Goal: Task Accomplishment & Management: Use online tool/utility

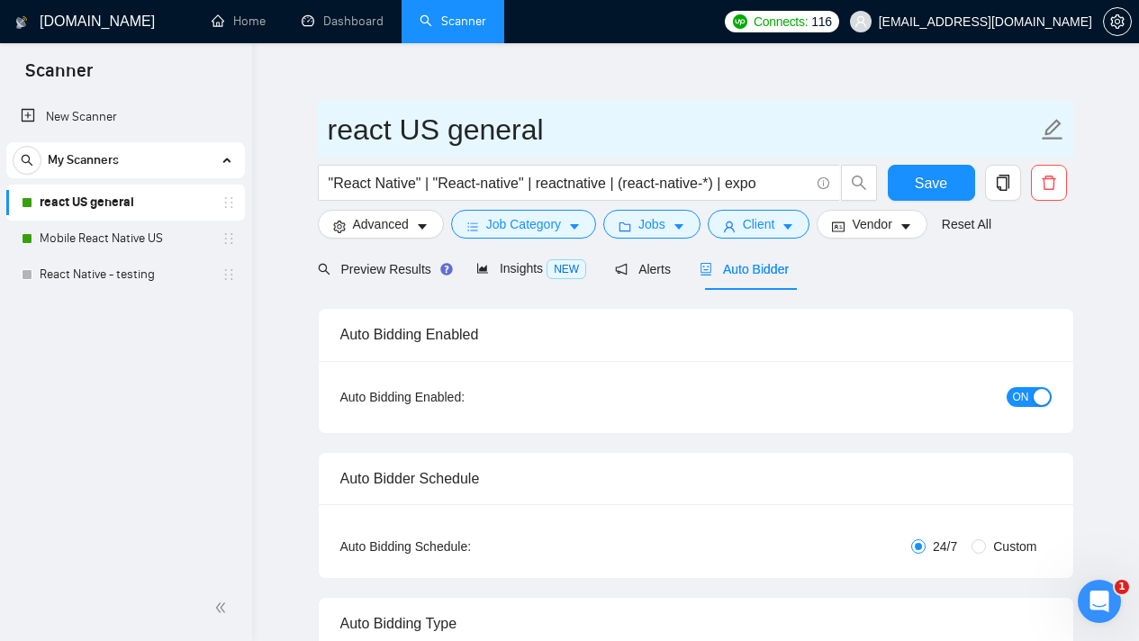
click at [473, 125] on input "react US general" at bounding box center [682, 129] width 709 height 45
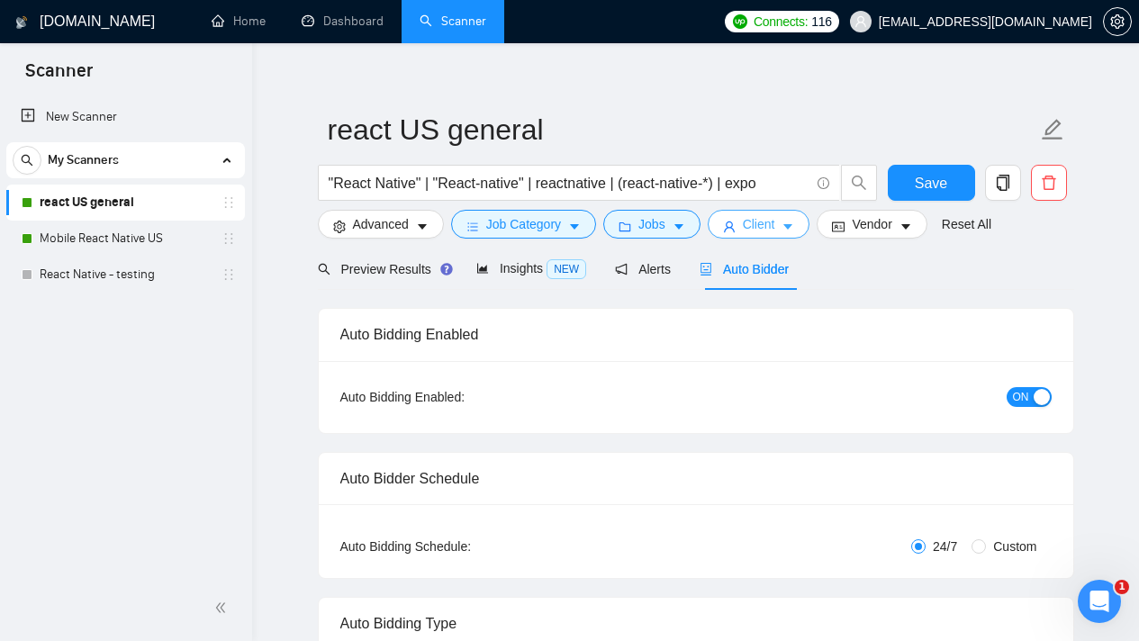
click at [802, 230] on button "Client" at bounding box center [759, 224] width 103 height 29
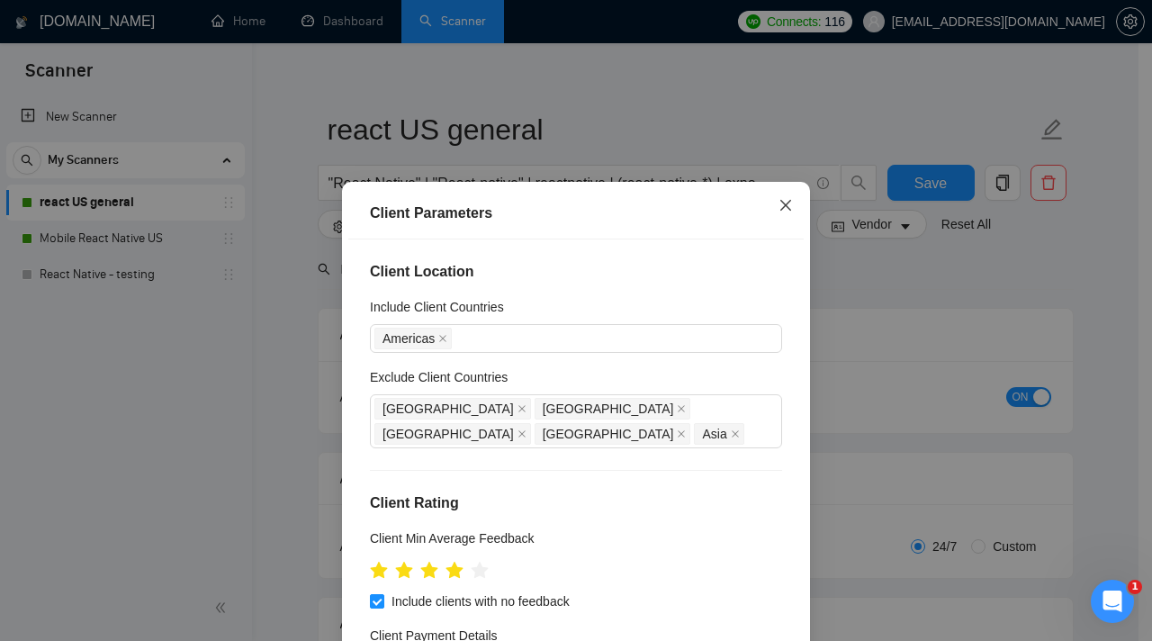
click at [782, 203] on icon "close" at bounding box center [786, 205] width 11 height 11
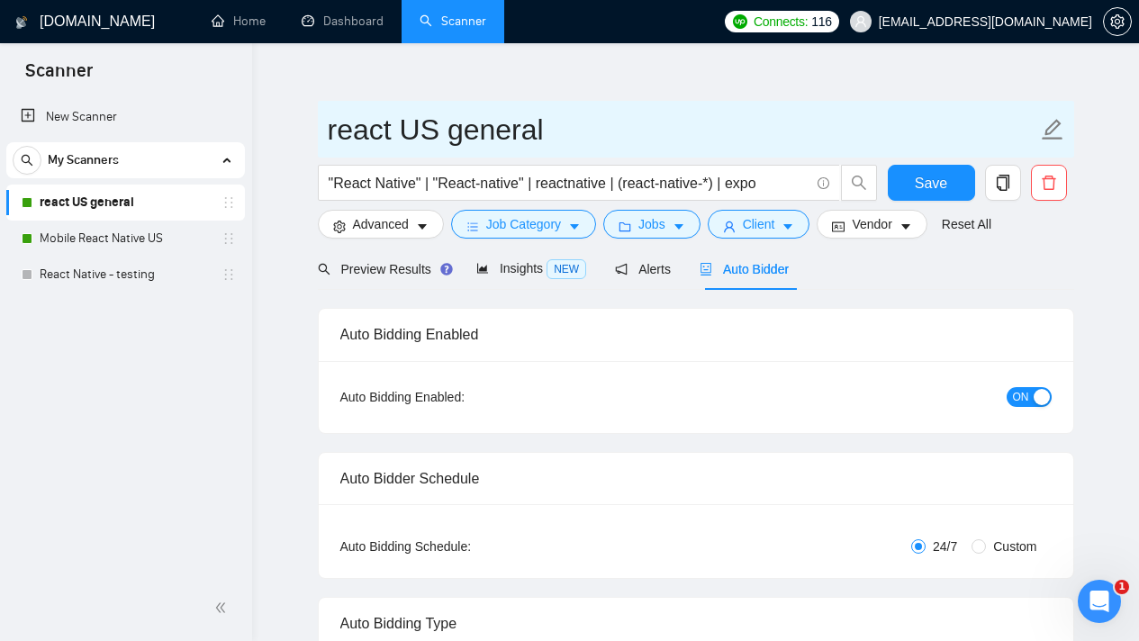
drag, startPoint x: 404, startPoint y: 130, endPoint x: 550, endPoint y: 136, distance: 146.0
click at [550, 136] on input "react US general" at bounding box center [682, 129] width 709 height 45
type input "react native - [GEOGRAPHIC_DATA]"
click at [1052, 131] on icon "edit" at bounding box center [1052, 129] width 21 height 21
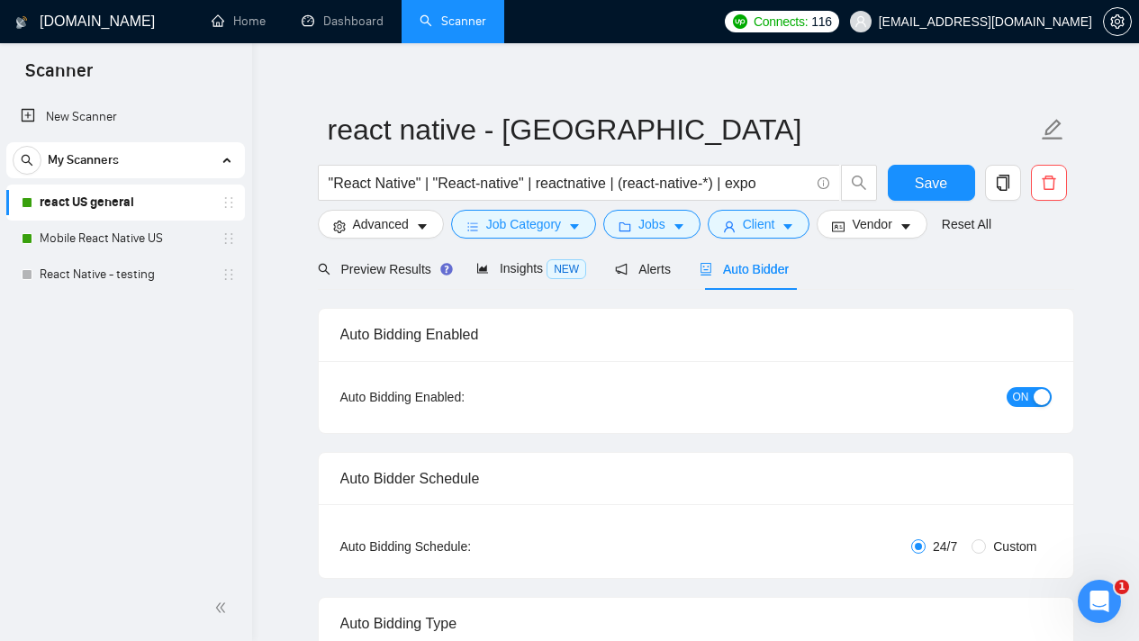
click at [959, 178] on button "Save" at bounding box center [931, 183] width 87 height 36
click at [161, 235] on link "Mobile React Native US" at bounding box center [125, 239] width 171 height 36
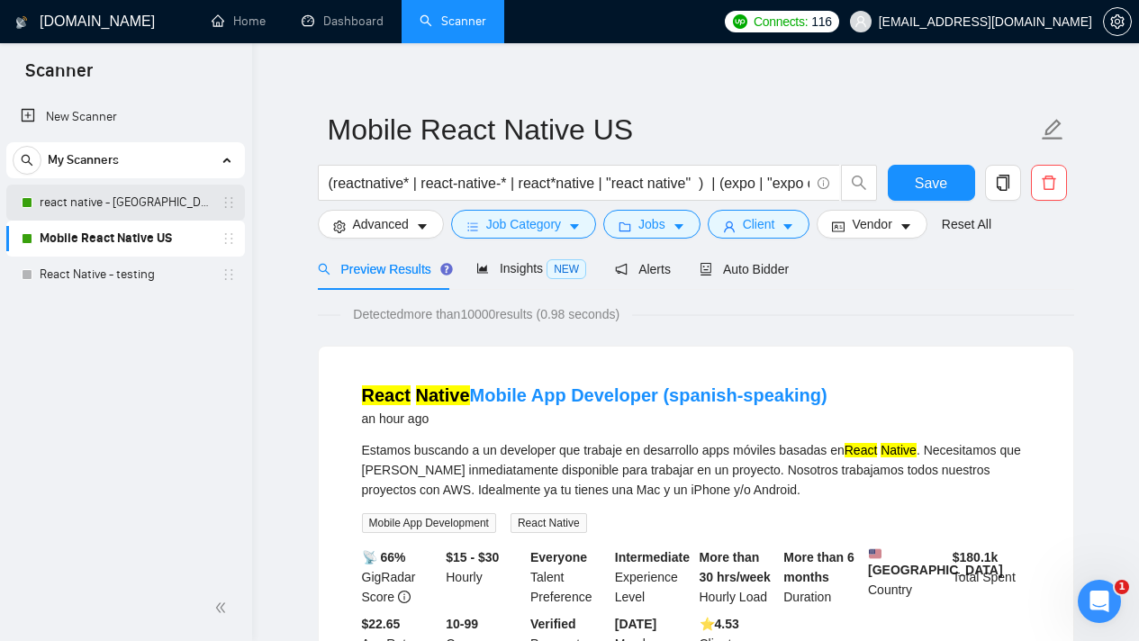
click at [160, 207] on link "react native - [GEOGRAPHIC_DATA]" at bounding box center [125, 203] width 171 height 36
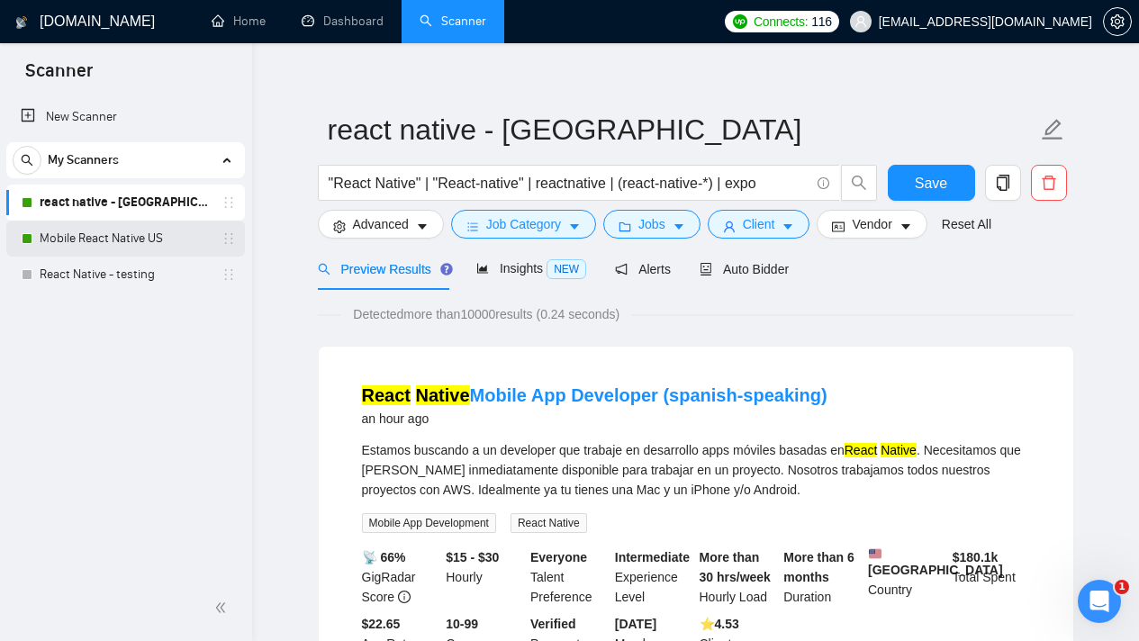
click at [150, 238] on link "Mobile React Native US" at bounding box center [125, 239] width 171 height 36
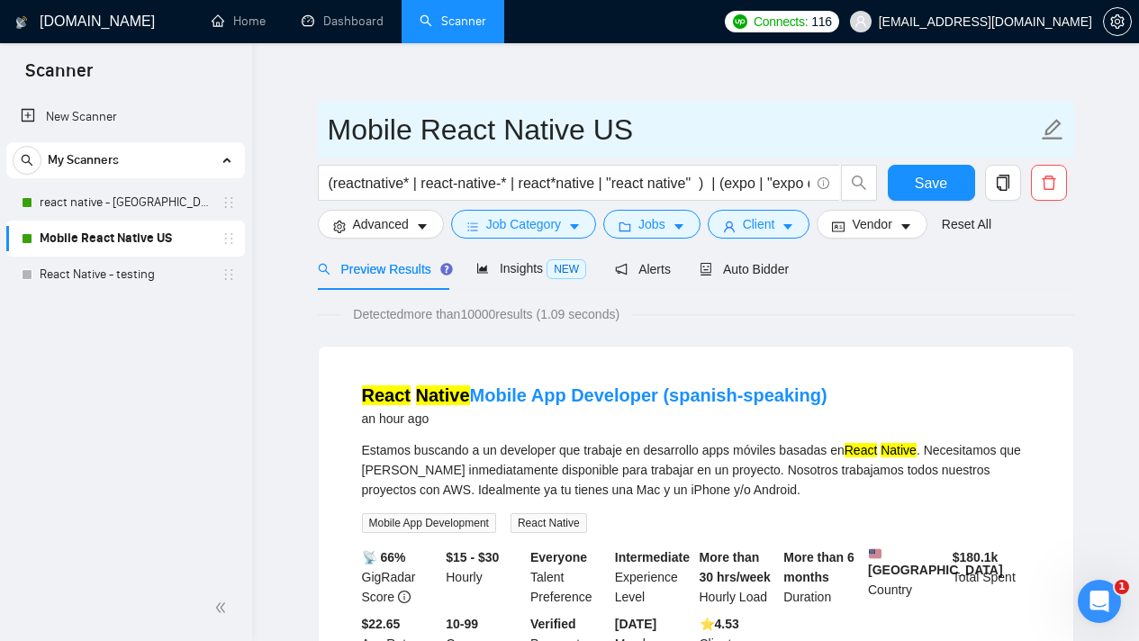
drag, startPoint x: 408, startPoint y: 122, endPoint x: 330, endPoint y: 120, distance: 77.5
click at [330, 120] on input "Mobile React Native US" at bounding box center [682, 129] width 709 height 45
click at [584, 116] on input "React Native US" at bounding box center [682, 129] width 709 height 45
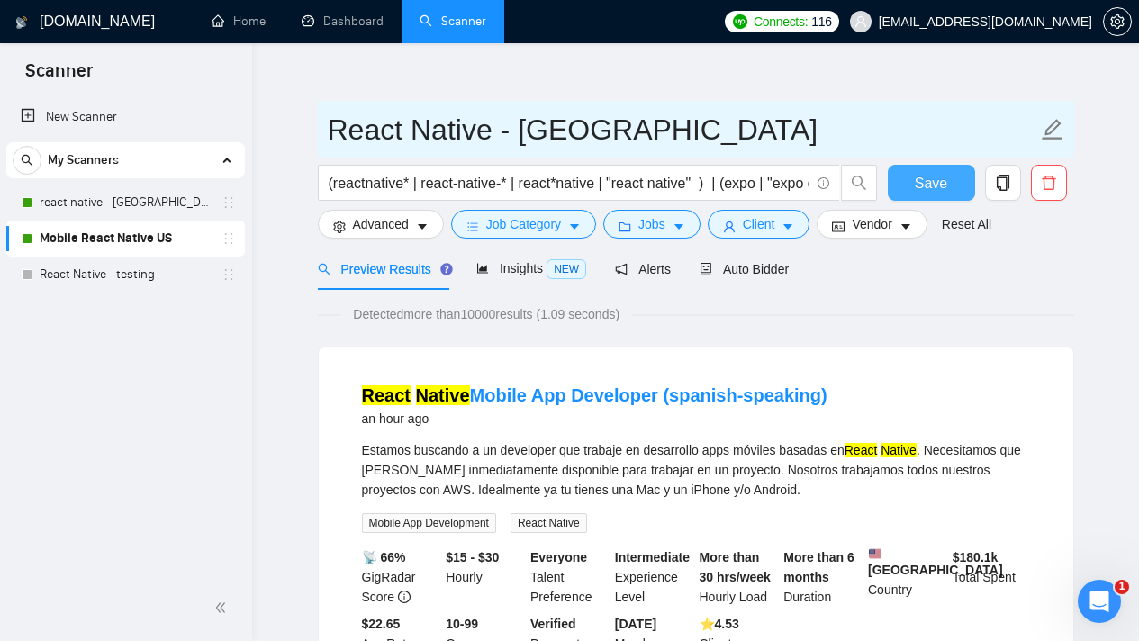
type input "React Native - [GEOGRAPHIC_DATA]"
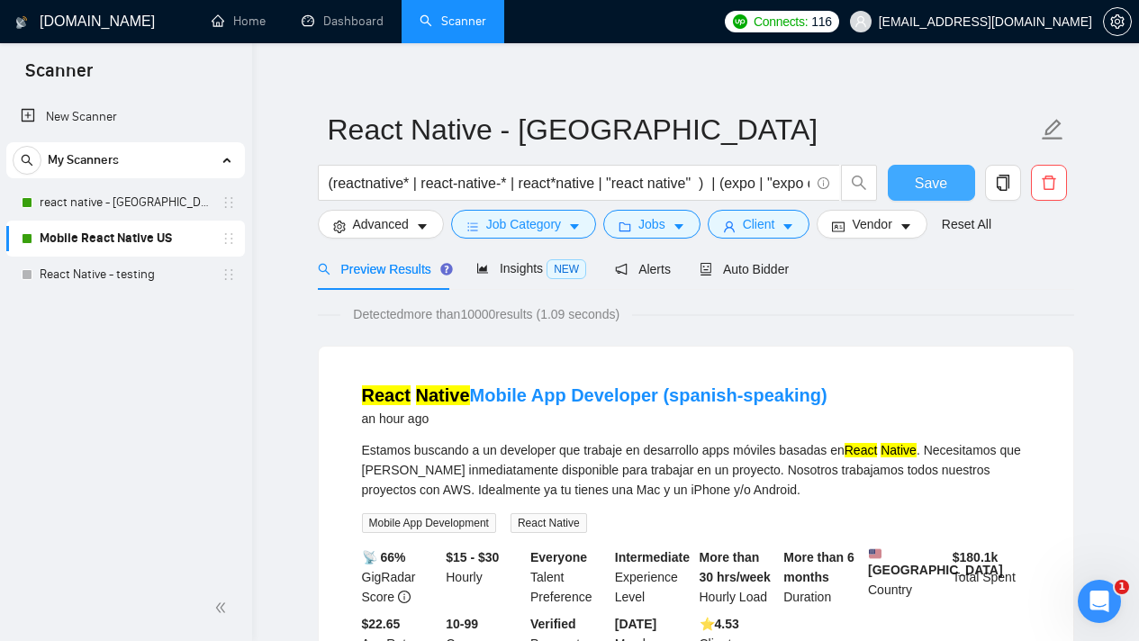
click at [924, 187] on span "Save" at bounding box center [931, 183] width 32 height 23
click at [790, 221] on icon "caret-down" at bounding box center [787, 227] width 13 height 13
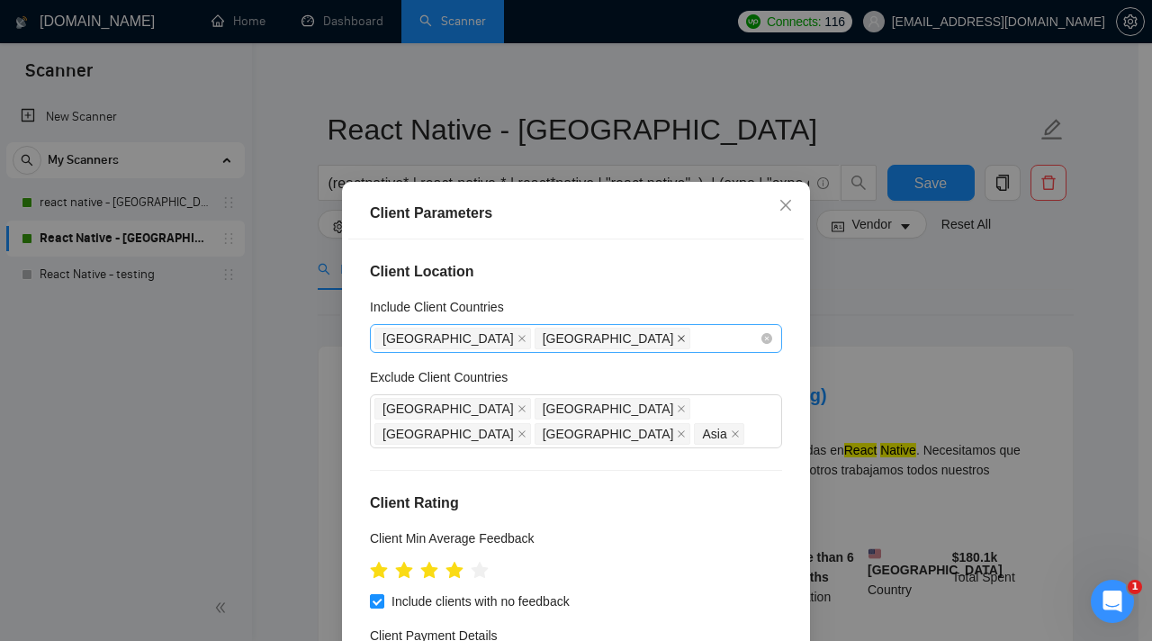
click at [677, 338] on icon "close" at bounding box center [681, 338] width 9 height 9
click at [518, 339] on icon "close" at bounding box center [522, 338] width 9 height 9
click at [463, 339] on div at bounding box center [567, 339] width 385 height 22
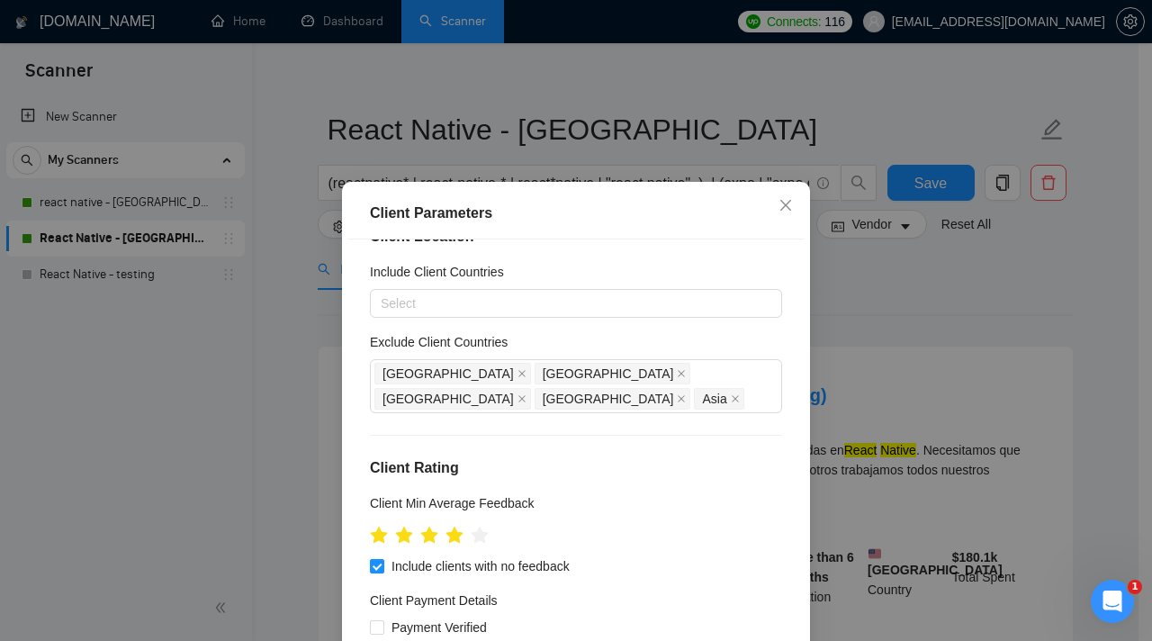
scroll to position [36, 0]
click at [646, 299] on div at bounding box center [567, 303] width 385 height 22
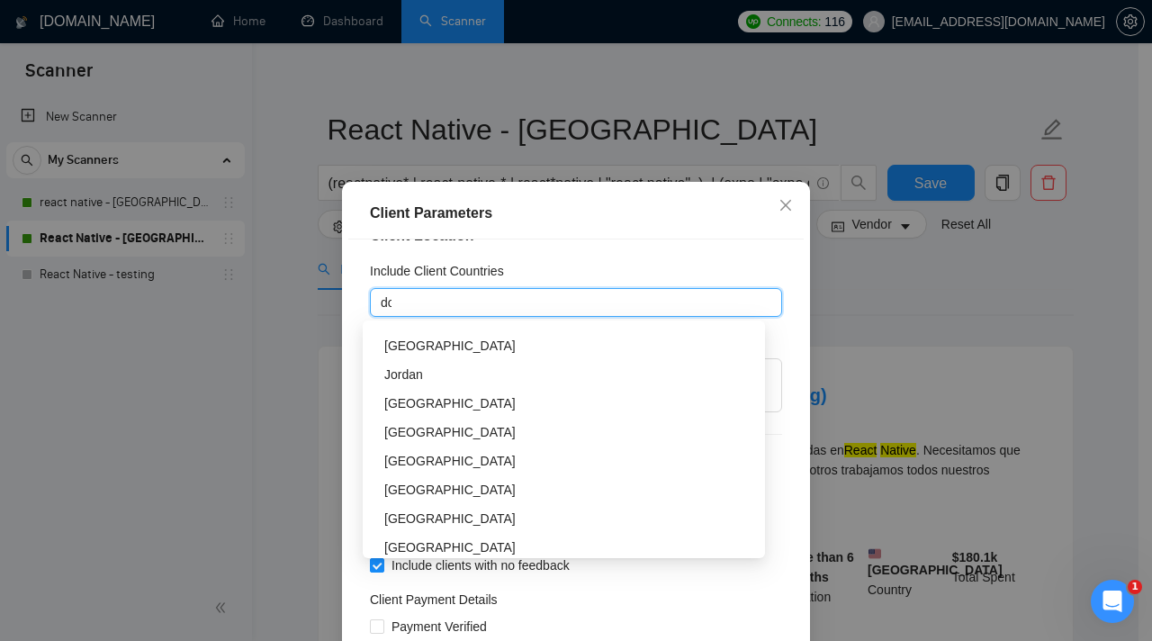
scroll to position [79, 0]
type input "d"
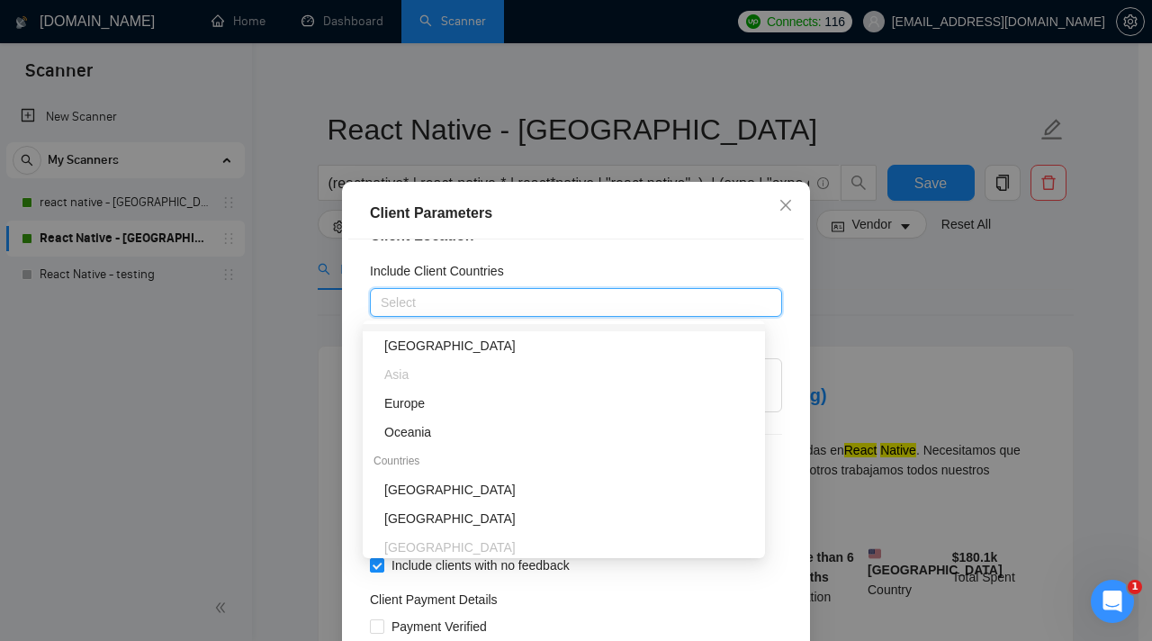
type input "e"
click at [501, 402] on div "Europe" at bounding box center [569, 403] width 370 height 20
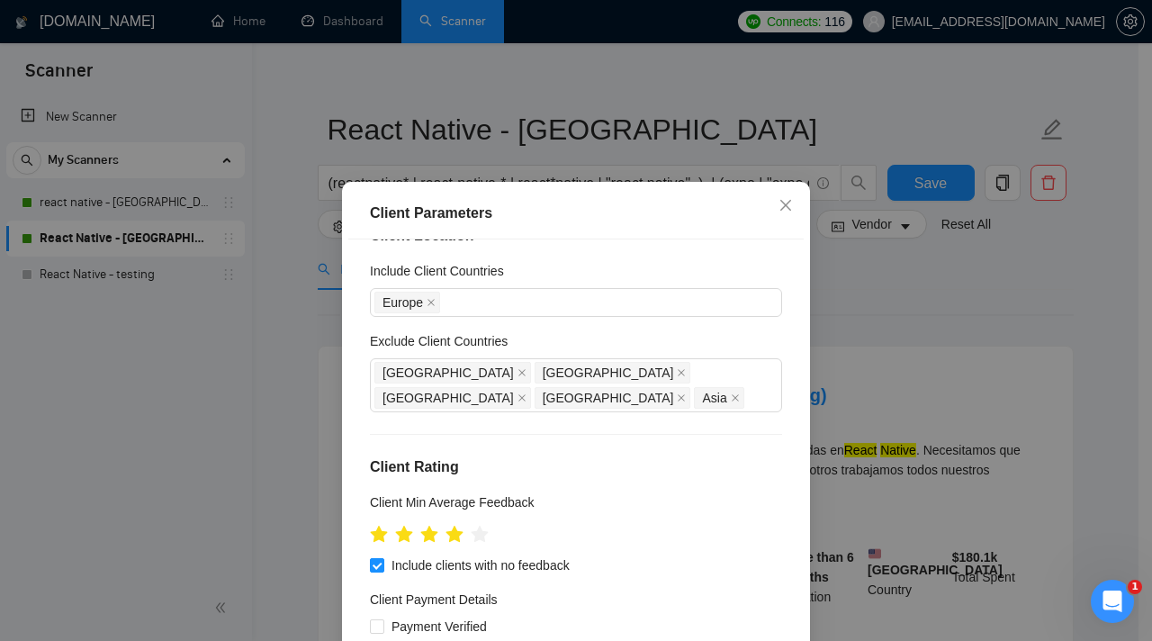
click at [654, 259] on div "Client Location Include Client Countries [GEOGRAPHIC_DATA] Exclude Client Count…" at bounding box center [576, 463] width 456 height 448
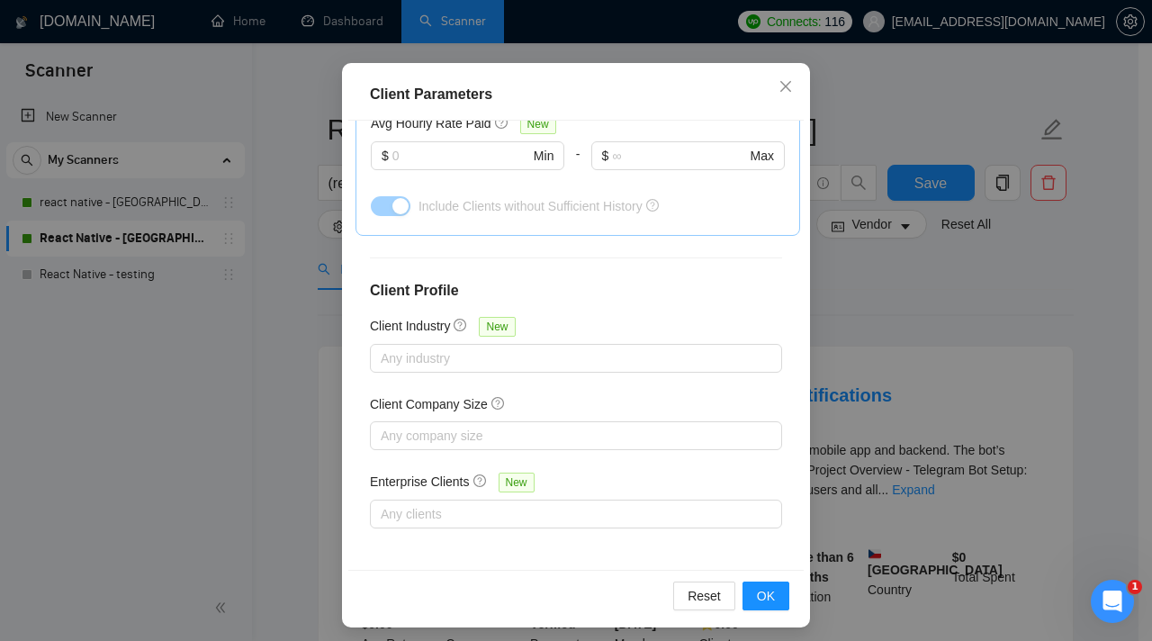
scroll to position [126, 0]
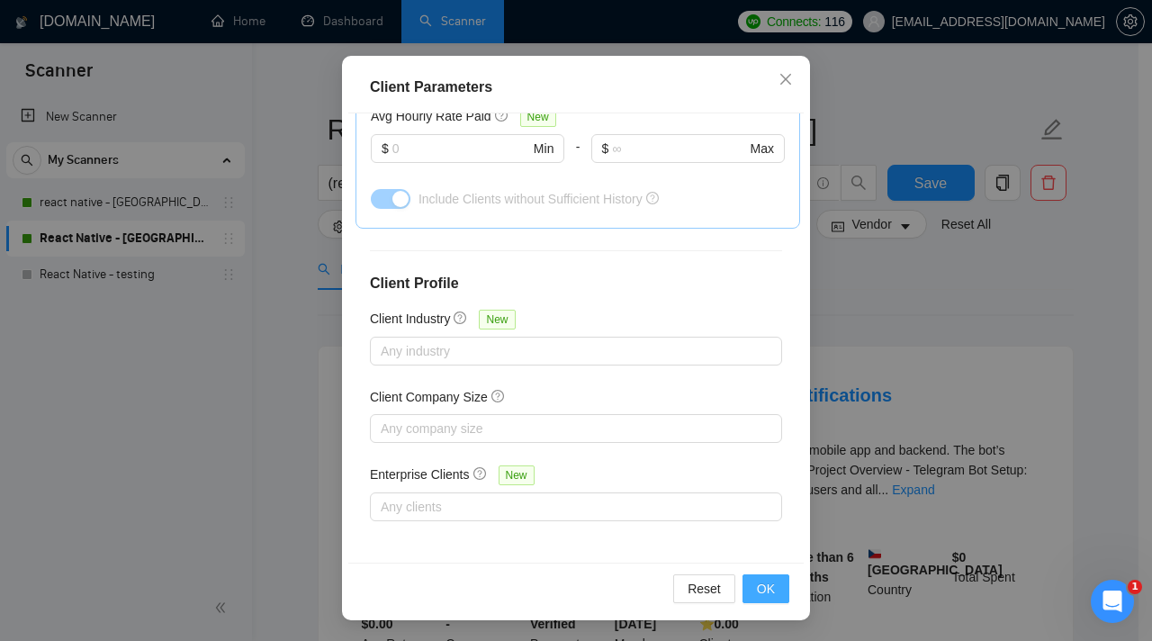
click at [770, 589] on button "OK" at bounding box center [766, 588] width 47 height 29
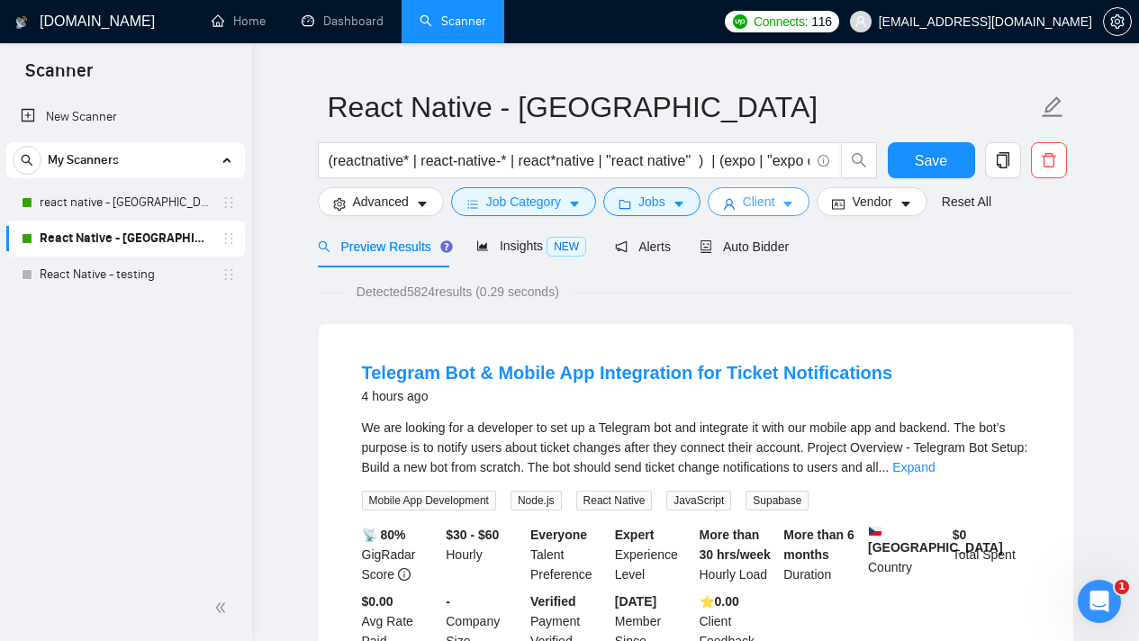
scroll to position [45, 0]
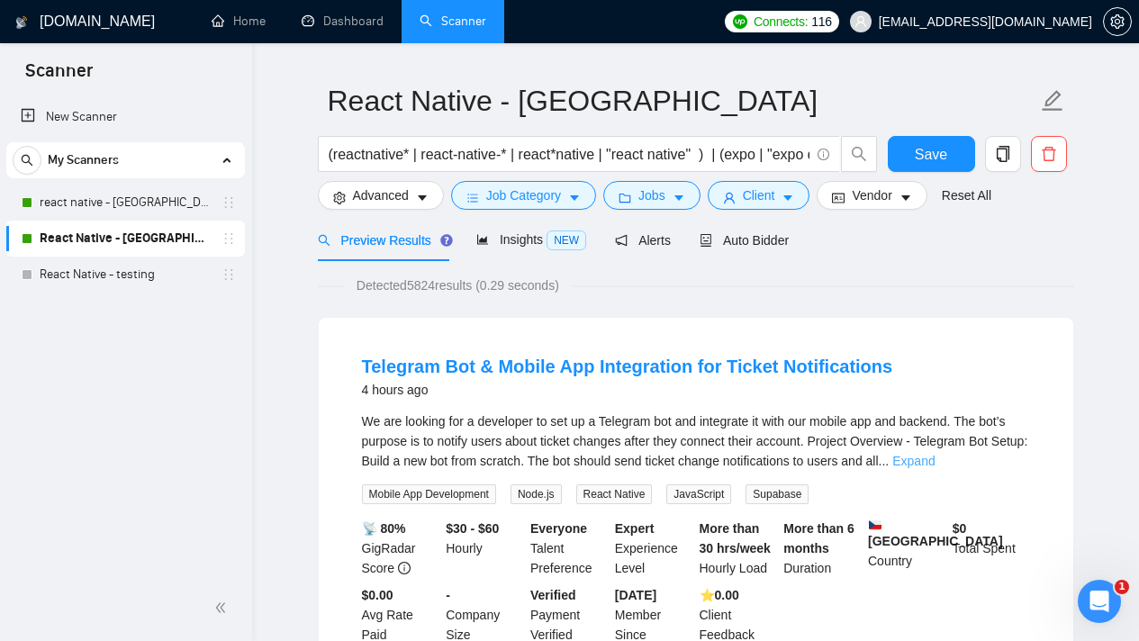
click at [935, 455] on link "Expand" at bounding box center [913, 461] width 42 height 14
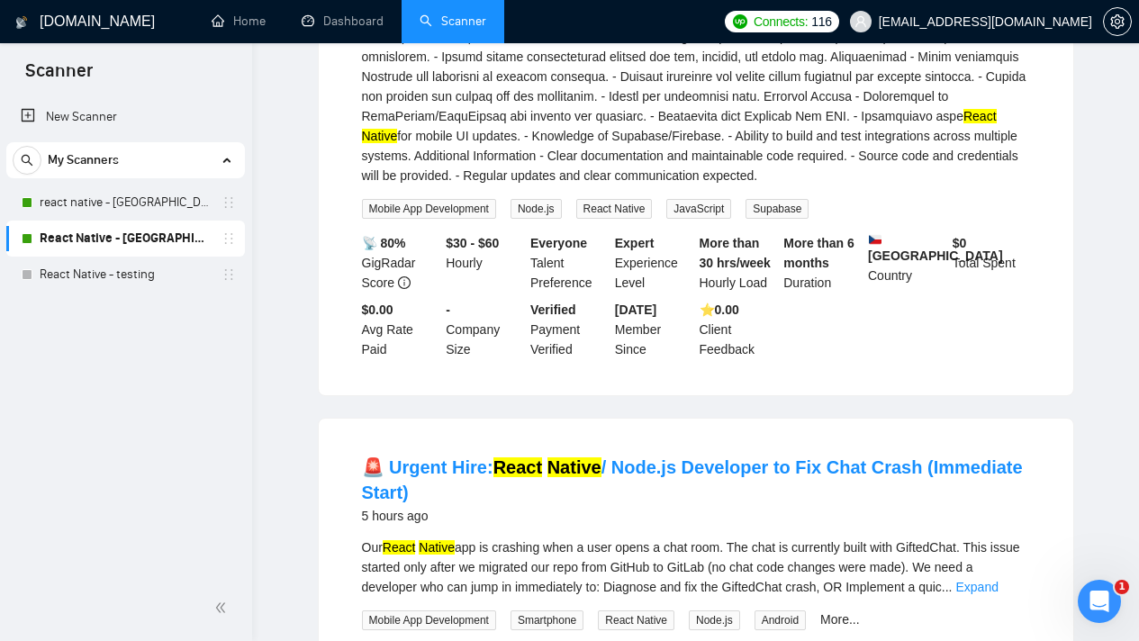
scroll to position [0, 0]
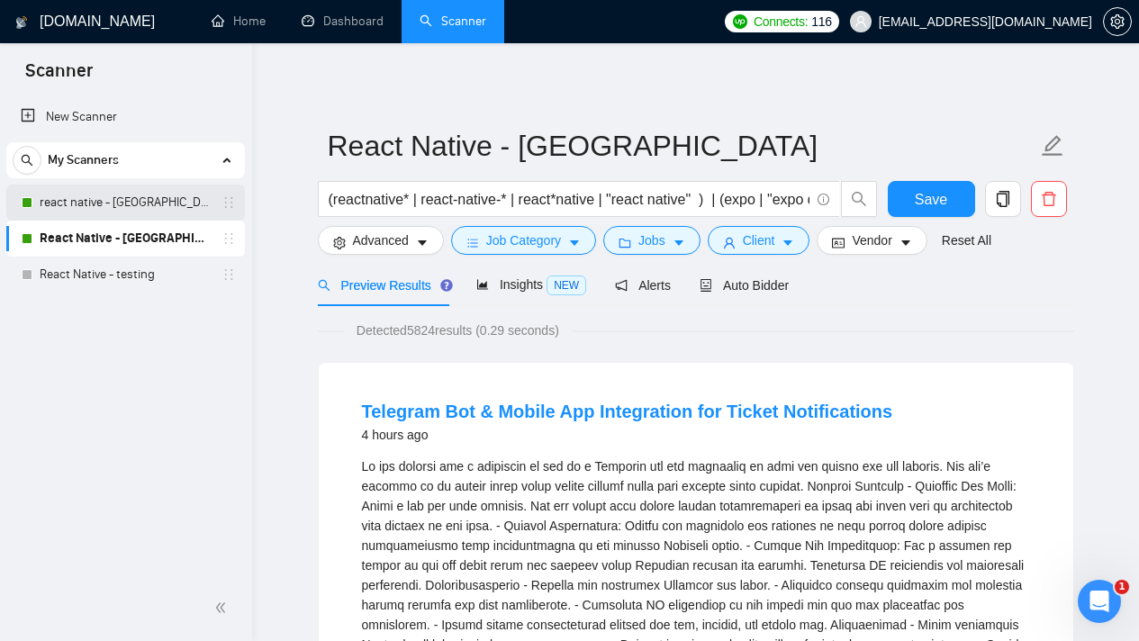
click at [97, 194] on link "react native - [GEOGRAPHIC_DATA]" at bounding box center [125, 203] width 171 height 36
click at [934, 211] on button "Save" at bounding box center [931, 199] width 87 height 36
click at [113, 197] on link "react native - [GEOGRAPHIC_DATA]" at bounding box center [125, 203] width 171 height 36
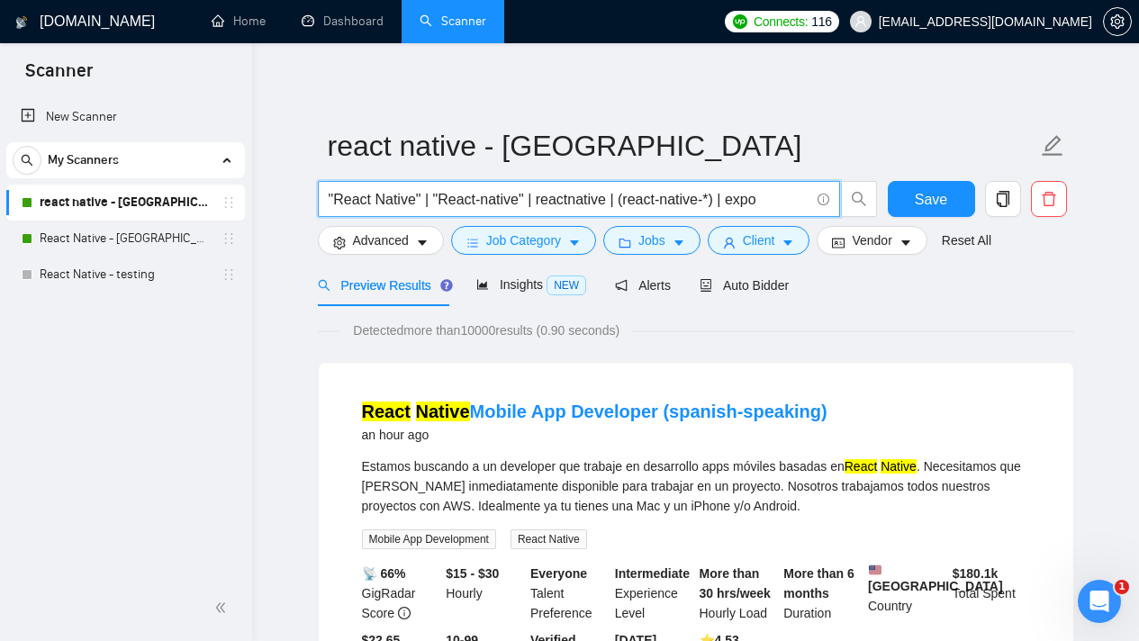
click at [620, 198] on input ""React Native" | "React-native" | reactnative | (react-native-*) | expo" at bounding box center [569, 199] width 481 height 23
click at [152, 236] on link "React Native - [GEOGRAPHIC_DATA]" at bounding box center [125, 239] width 171 height 36
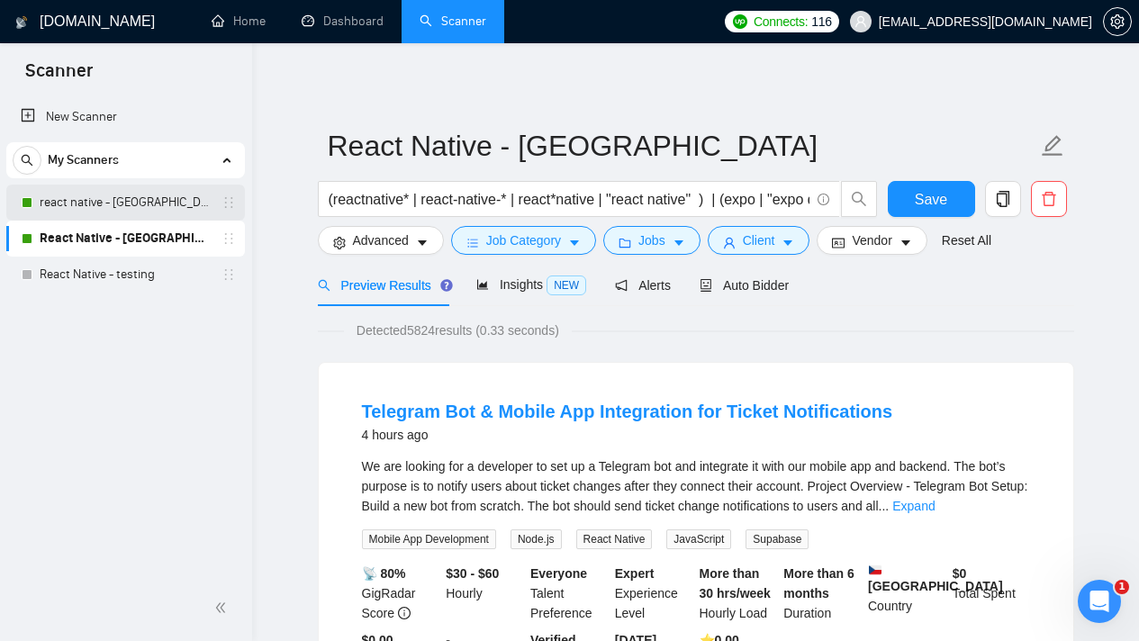
click at [119, 211] on link "react native - [GEOGRAPHIC_DATA]" at bounding box center [125, 203] width 171 height 36
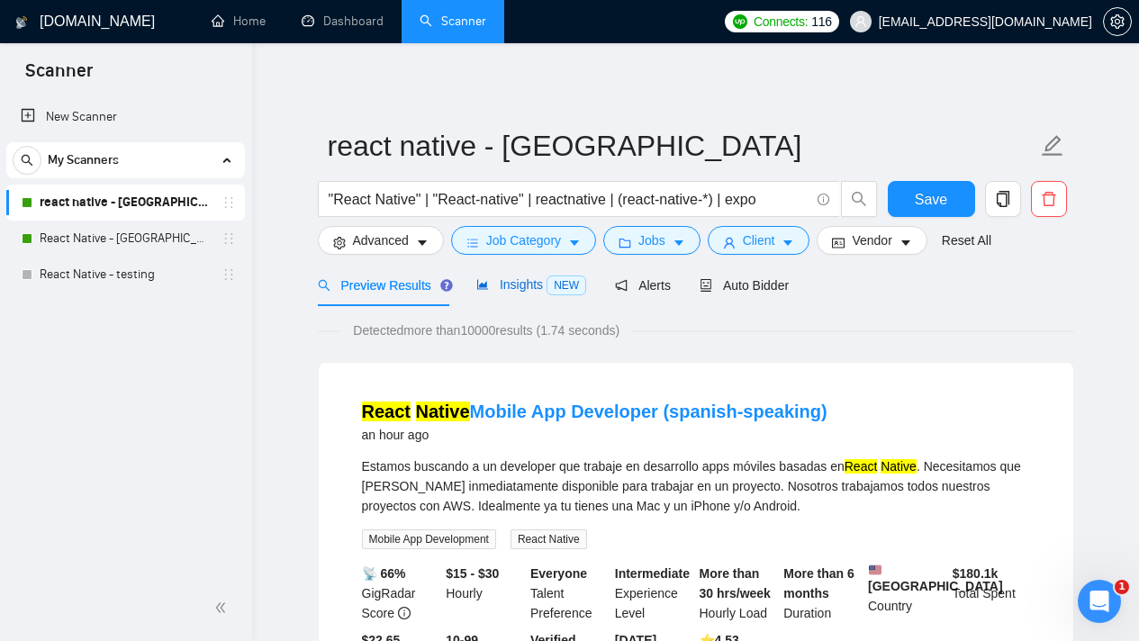
click at [538, 279] on span "Insights NEW" at bounding box center [531, 284] width 110 height 14
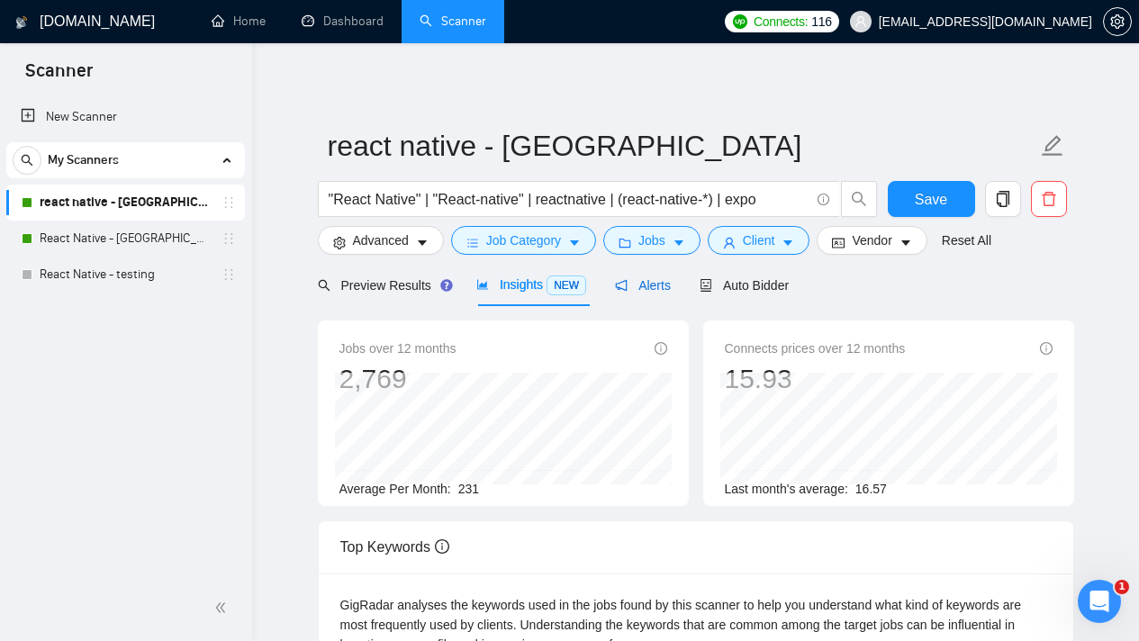
click at [668, 286] on span "Alerts" at bounding box center [643, 285] width 56 height 14
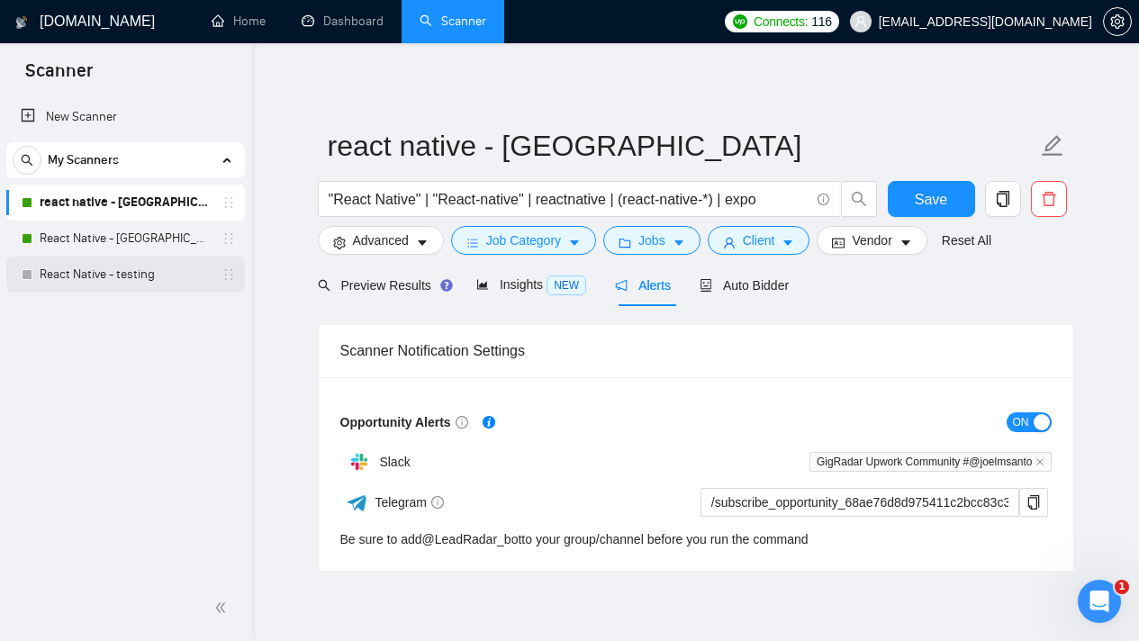
click at [80, 274] on link "React Native - testing" at bounding box center [125, 275] width 171 height 36
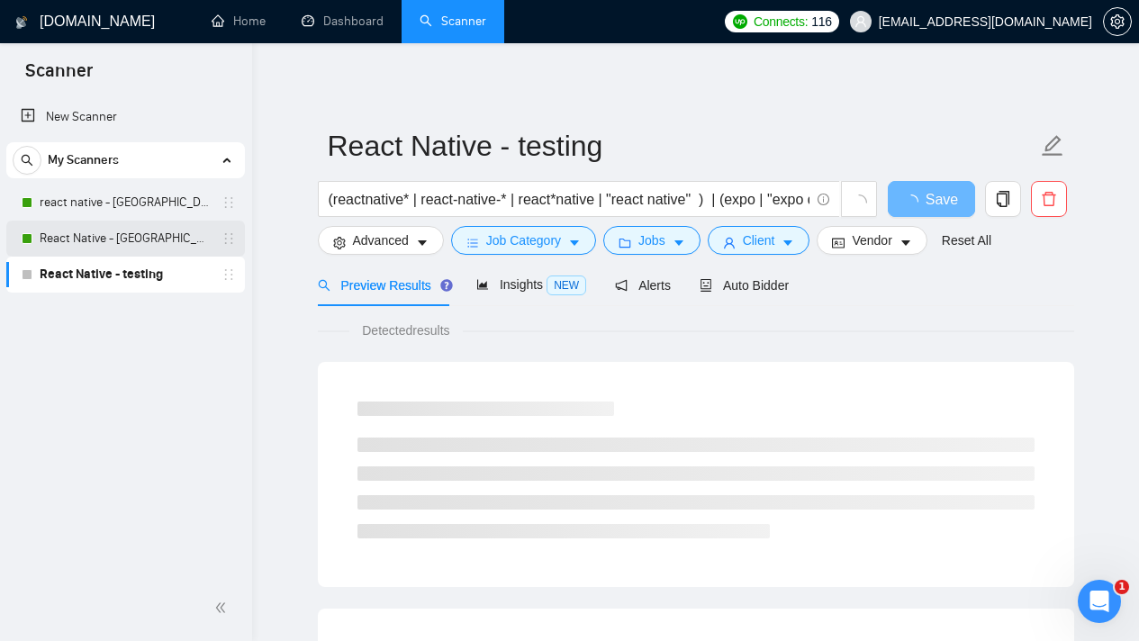
click at [90, 247] on link "React Native - [GEOGRAPHIC_DATA]" at bounding box center [125, 239] width 171 height 36
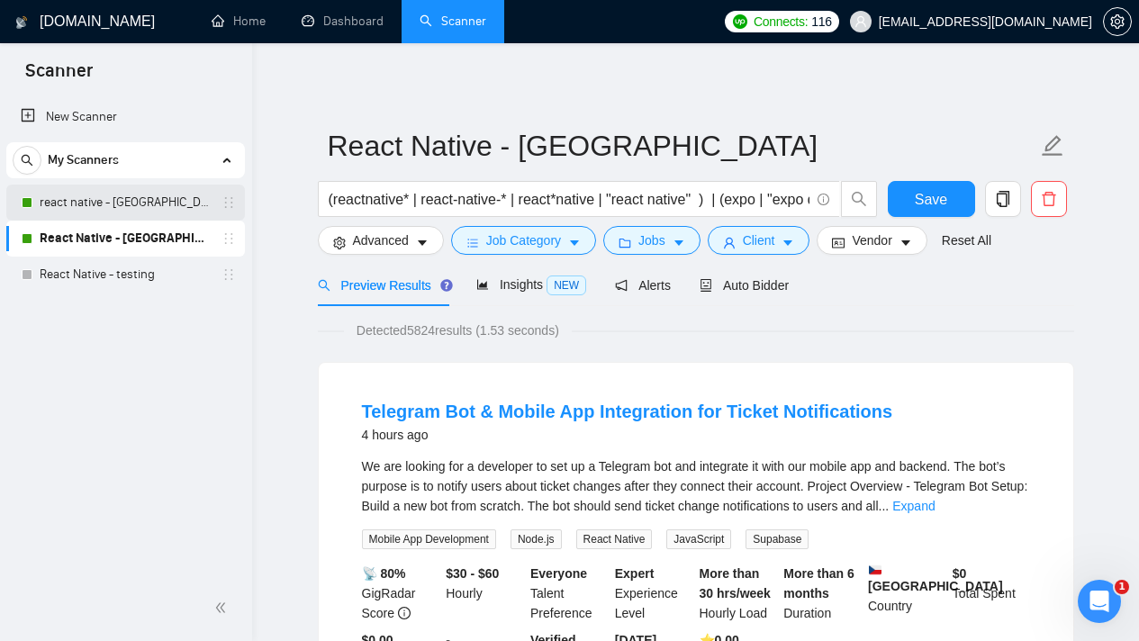
click at [111, 207] on link "react native - [GEOGRAPHIC_DATA]" at bounding box center [125, 203] width 171 height 36
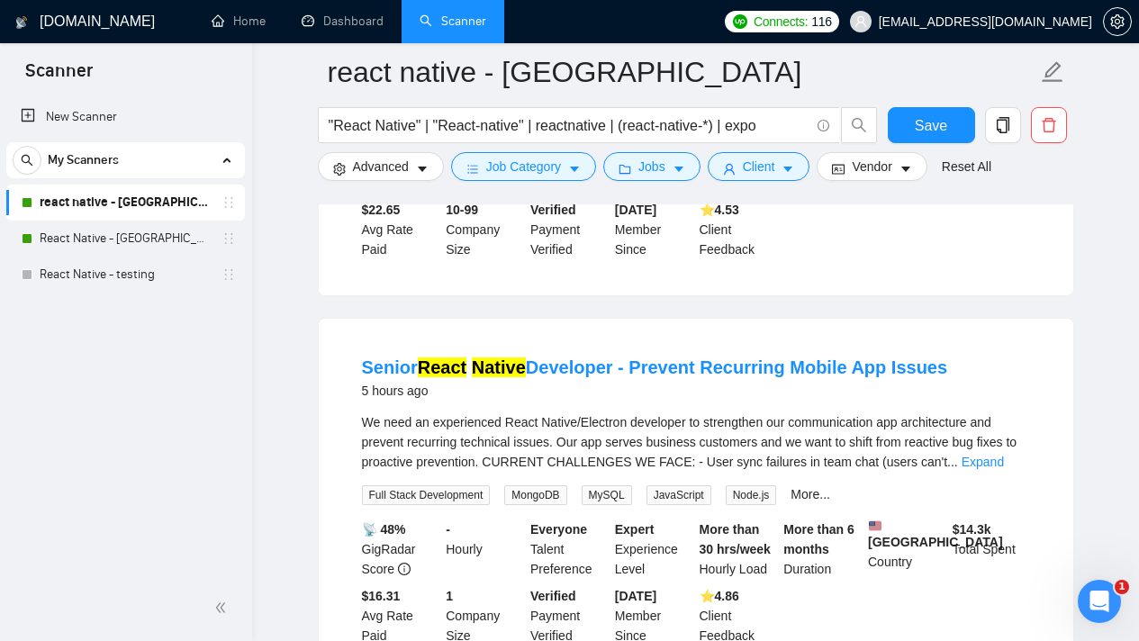
scroll to position [452, 0]
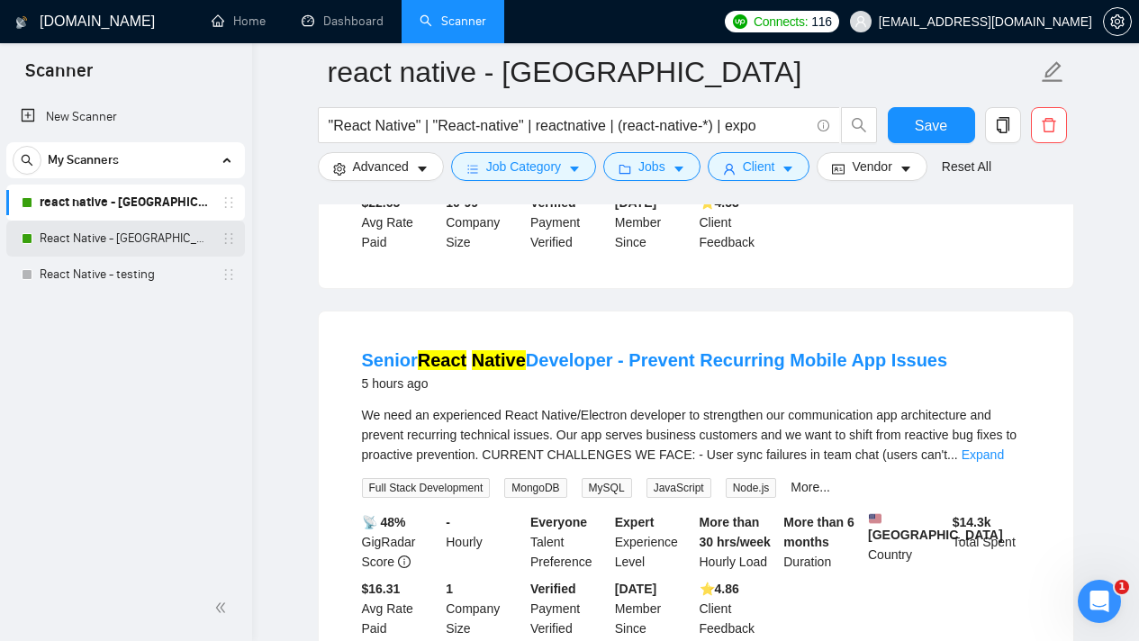
click at [150, 227] on link "React Native - [GEOGRAPHIC_DATA]" at bounding box center [125, 239] width 171 height 36
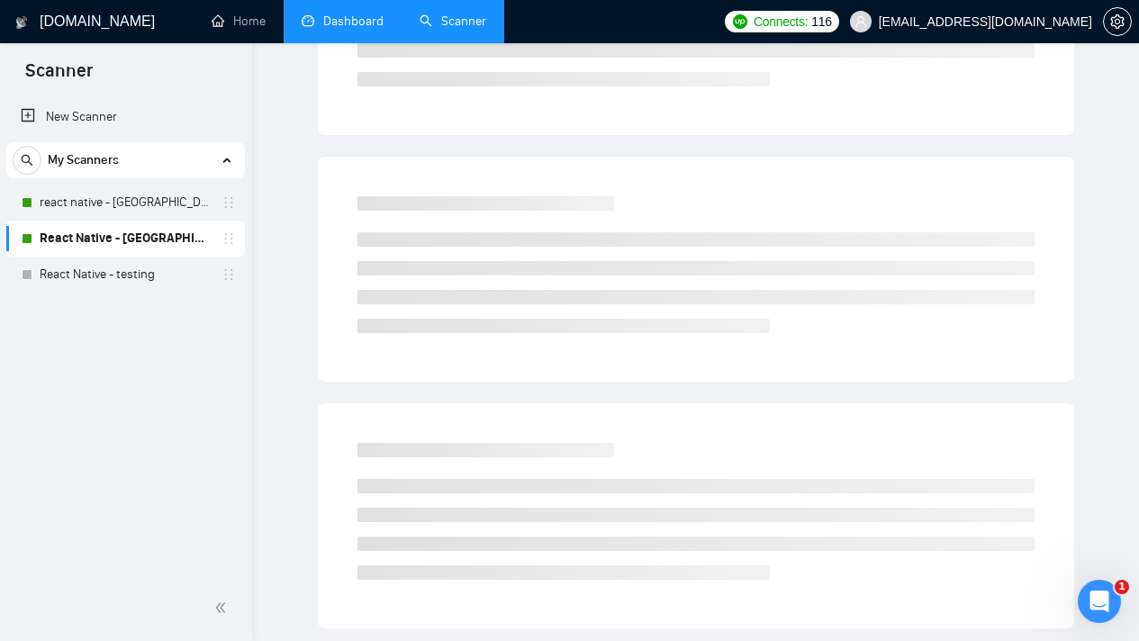
scroll to position [16, 0]
